Goal: Task Accomplishment & Management: Manage account settings

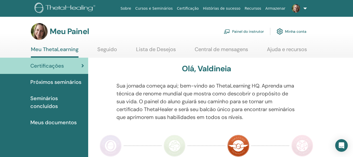
click at [246, 33] on font "Painel do instrutor" at bounding box center [248, 31] width 32 height 5
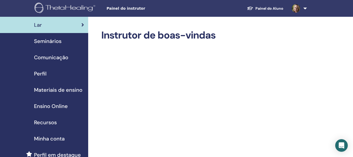
click at [54, 41] on span "Seminários" at bounding box center [47, 41] width 27 height 8
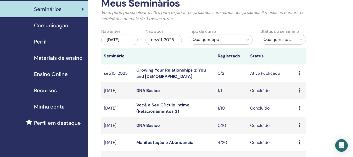
scroll to position [26, 0]
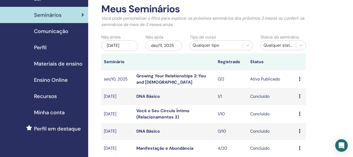
click at [160, 76] on link "Growing Your Relationships 2: You and [DEMOGRAPHIC_DATA]" at bounding box center [171, 79] width 70 height 12
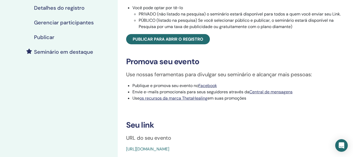
scroll to position [105, 0]
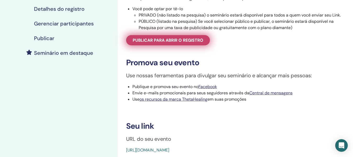
click at [173, 41] on font "Publicar para abrir o registro" at bounding box center [168, 39] width 71 height 5
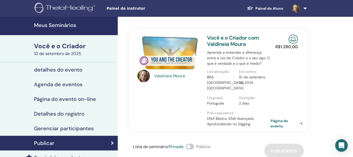
click at [68, 53] on font "10 de setembro de 2025" at bounding box center [57, 53] width 47 height 5
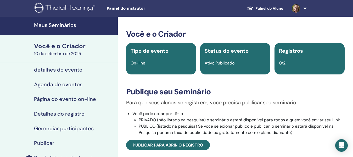
click at [64, 70] on font "detalhes do evento" at bounding box center [58, 69] width 48 height 7
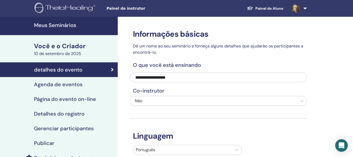
click at [74, 85] on font "Agenda de eventos" at bounding box center [58, 84] width 48 height 7
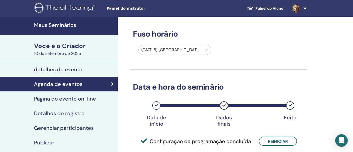
click at [63, 100] on font "Página do evento on-line" at bounding box center [65, 98] width 62 height 7
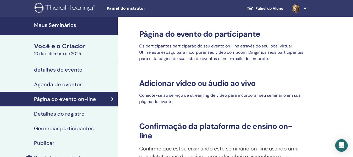
click at [61, 54] on font "10 de setembro de 2025" at bounding box center [57, 53] width 47 height 5
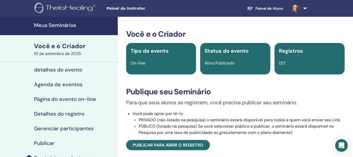
click at [58, 24] on font "Meus Seminários" at bounding box center [55, 25] width 42 height 7
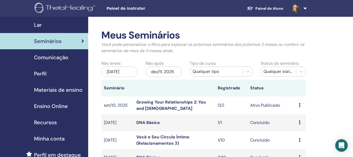
click at [145, 105] on link "Growing Your Relationships 2: You and [DEMOGRAPHIC_DATA]" at bounding box center [171, 105] width 70 height 12
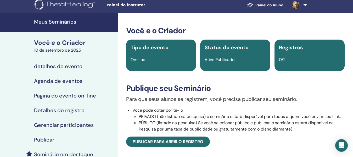
scroll to position [183, 0]
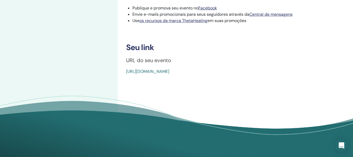
click at [169, 74] on font "[URL][DOMAIN_NAME]" at bounding box center [147, 71] width 43 height 5
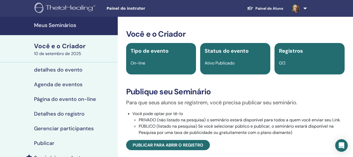
click at [172, 137] on div "Para que seus alunos se registrem, você precisa publicar seu seminário. Você po…" at bounding box center [235, 124] width 226 height 52
click at [63, 48] on font "Você e o Criador" at bounding box center [60, 46] width 52 height 8
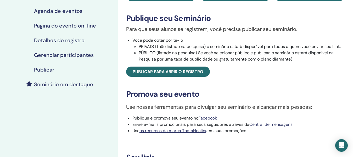
scroll to position [78, 0]
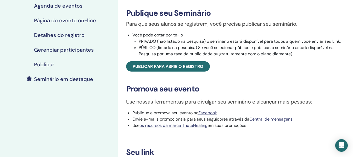
click at [35, 127] on div "Meus Seminários Você e o Criador [DATE] detalhes do evento Agenda de eventos Pá…" at bounding box center [59, 95] width 118 height 314
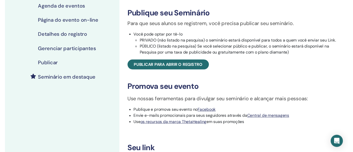
scroll to position [0, 0]
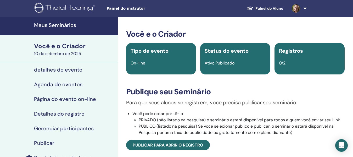
click at [67, 83] on font "Agenda de eventos" at bounding box center [58, 84] width 48 height 7
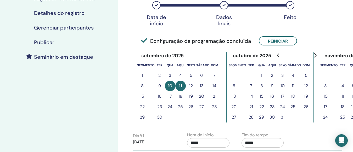
scroll to position [105, 0]
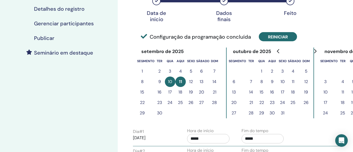
click at [284, 37] on font "Reiniciar" at bounding box center [278, 36] width 20 height 5
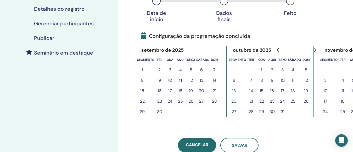
click at [193, 80] on button "12" at bounding box center [191, 80] width 10 height 10
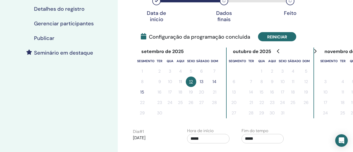
click at [282, 37] on font "Reiniciar" at bounding box center [277, 36] width 20 height 5
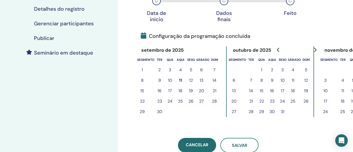
click at [181, 80] on font "11" at bounding box center [180, 80] width 3 height 5
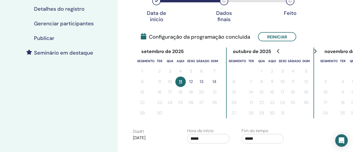
click at [190, 82] on font "12" at bounding box center [191, 81] width 4 height 5
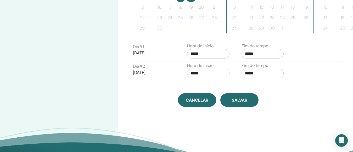
scroll to position [209, 0]
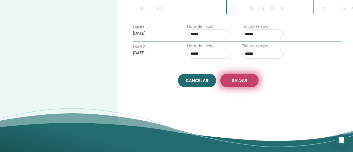
click at [246, 80] on font "Salvar" at bounding box center [239, 80] width 15 height 5
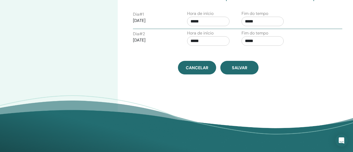
scroll to position [229, 0]
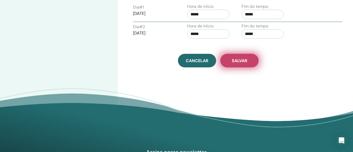
click at [248, 62] on button "Salvar" at bounding box center [239, 61] width 38 height 14
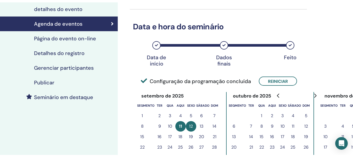
scroll to position [78, 0]
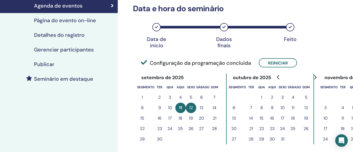
click at [51, 63] on font "Publicar" at bounding box center [44, 64] width 20 height 7
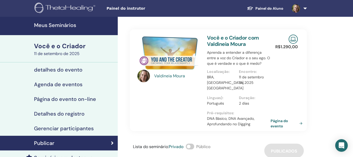
click at [55, 25] on font "Meus Seminários" at bounding box center [55, 25] width 42 height 7
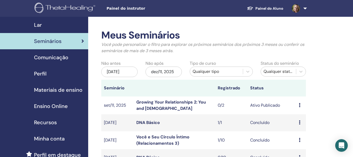
click at [298, 105] on td "Visualizar Editar Participantes Cancelar" at bounding box center [301, 105] width 10 height 18
click at [300, 105] on div "Visualizar Editar Participantes Cancelar" at bounding box center [301, 105] width 4 height 6
click at [307, 125] on link "Participantes" at bounding box center [304, 124] width 26 height 5
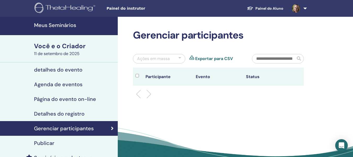
click at [68, 49] on font "Você e o Criador" at bounding box center [60, 46] width 52 height 8
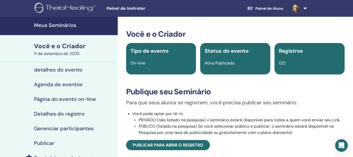
scroll to position [26, 0]
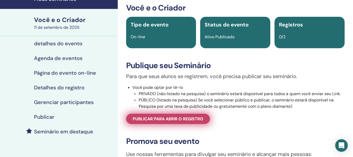
click at [177, 121] on font "Publicar para abrir o registro" at bounding box center [168, 118] width 71 height 5
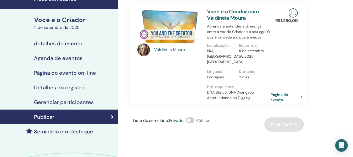
click at [244, 122] on div "Lista do seminário : Privado Público Publicados" at bounding box center [218, 124] width 177 height 14
click at [281, 92] on font "Página do evento" at bounding box center [280, 97] width 18 height 10
